Goal: Information Seeking & Learning: Learn about a topic

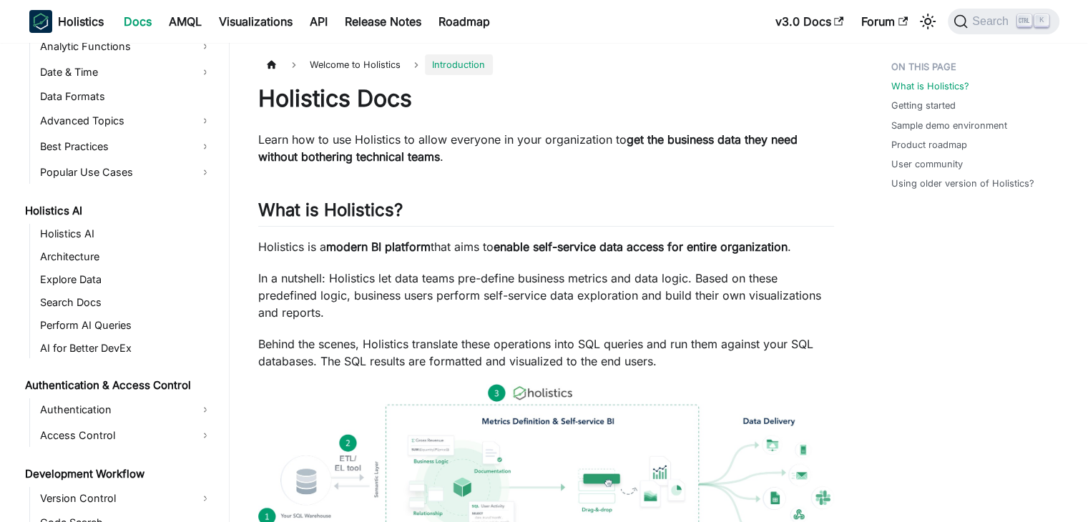
scroll to position [580, 0]
click at [981, 27] on span "Search" at bounding box center [992, 21] width 49 height 13
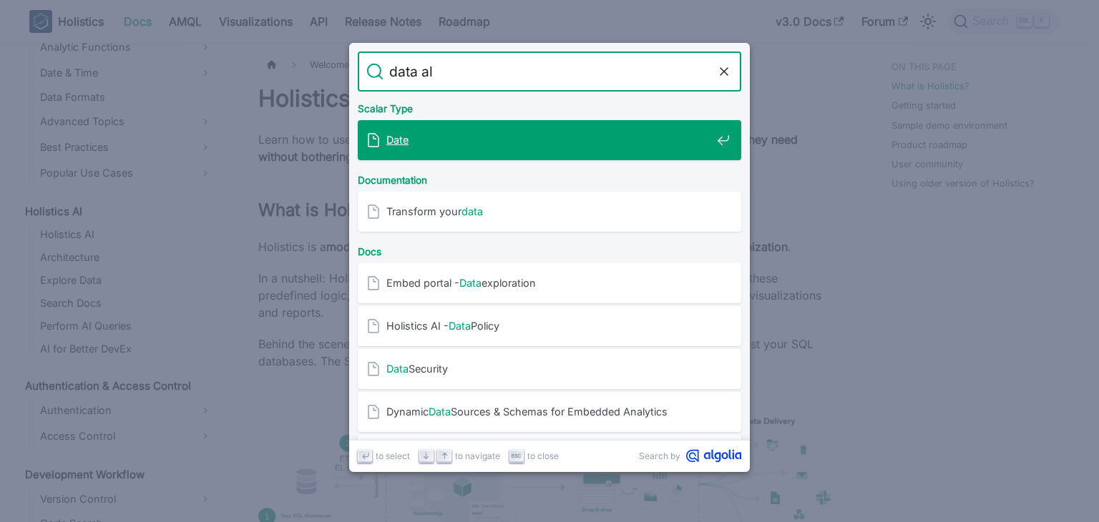
type input "data ale"
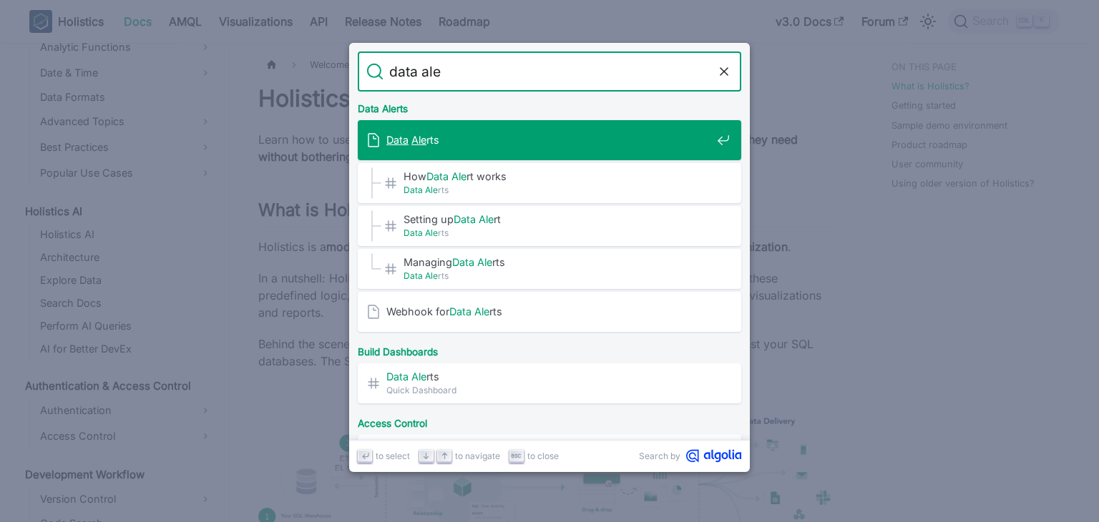
click at [413, 137] on mark "Ale" at bounding box center [418, 140] width 15 height 12
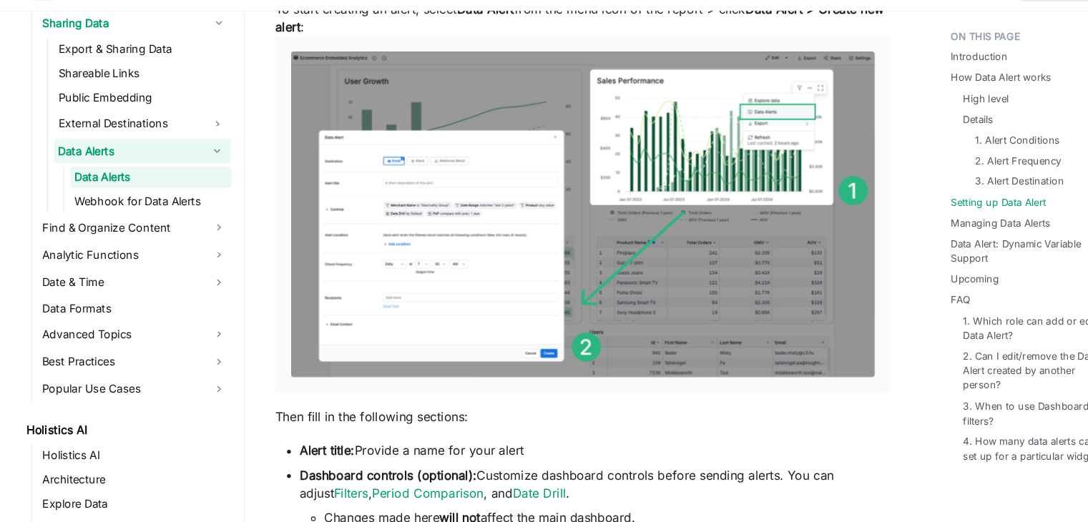
scroll to position [1608, 0]
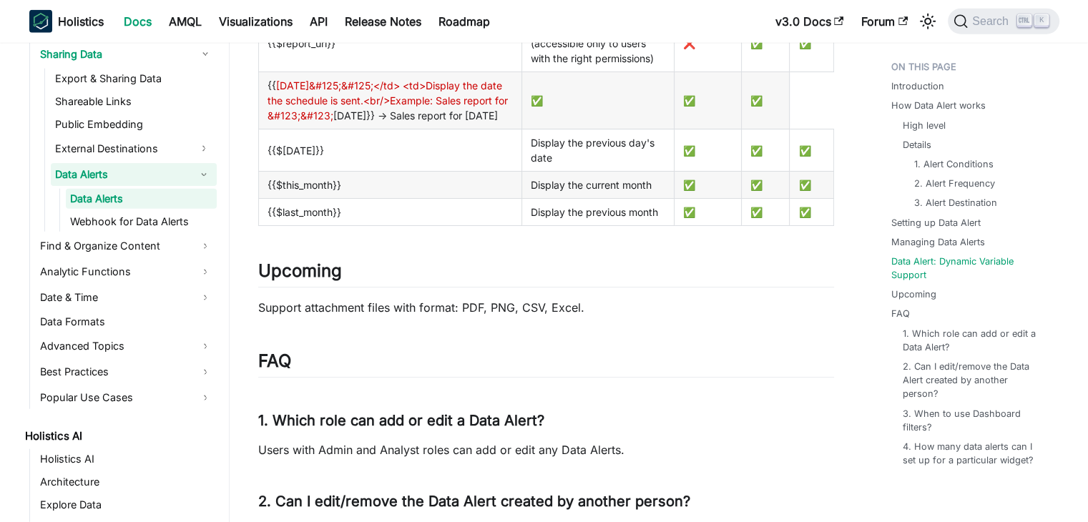
scroll to position [3573, 0]
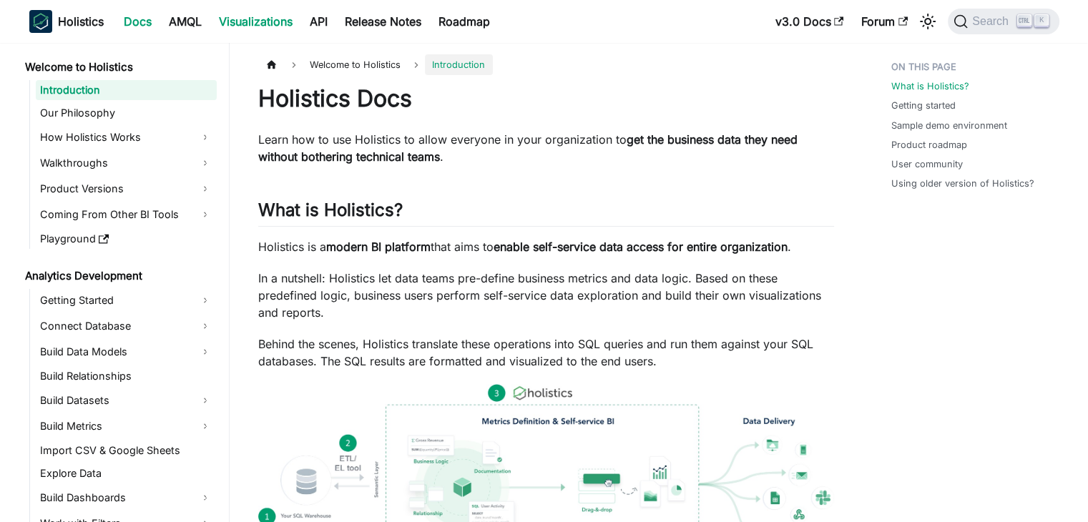
click at [277, 26] on link "Visualizations" at bounding box center [255, 21] width 91 height 23
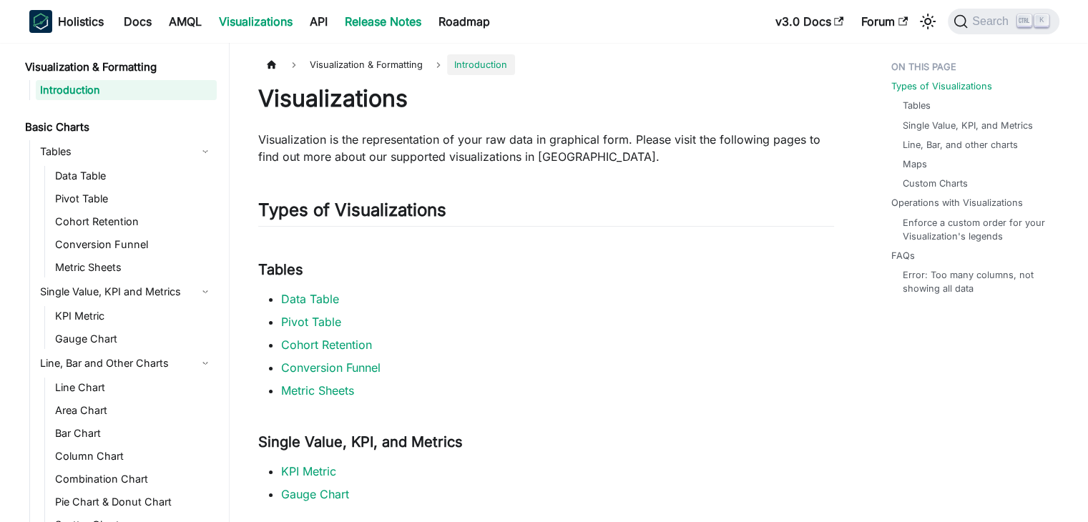
click at [386, 24] on link "Release Notes" at bounding box center [383, 21] width 94 height 23
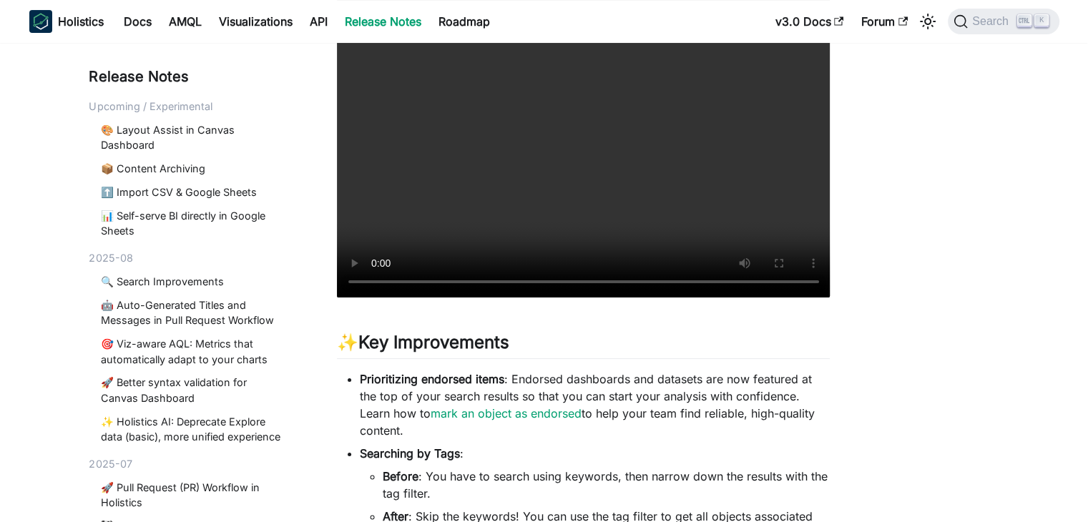
scroll to position [385, 0]
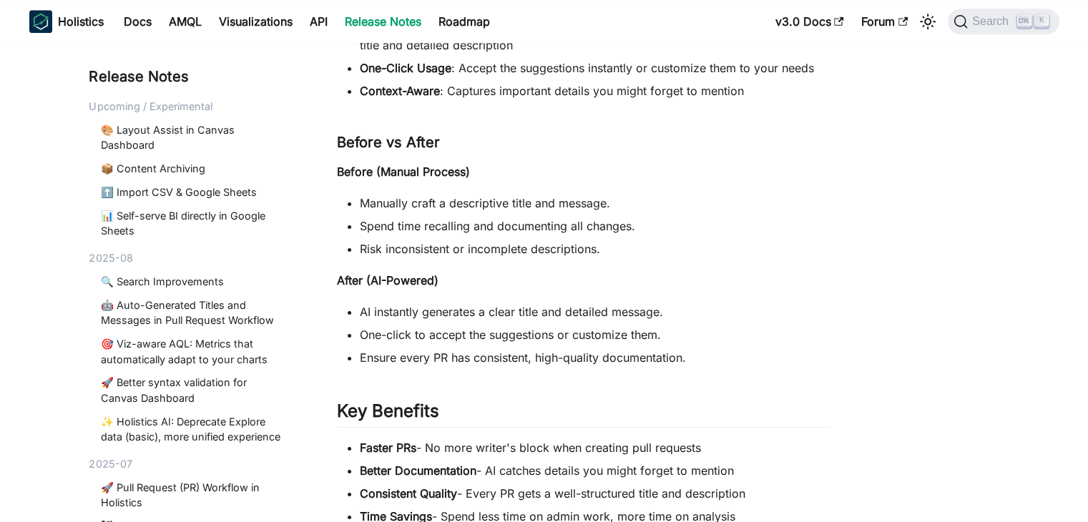
scroll to position [1405, 0]
